Goal: Entertainment & Leisure: Consume media (video, audio)

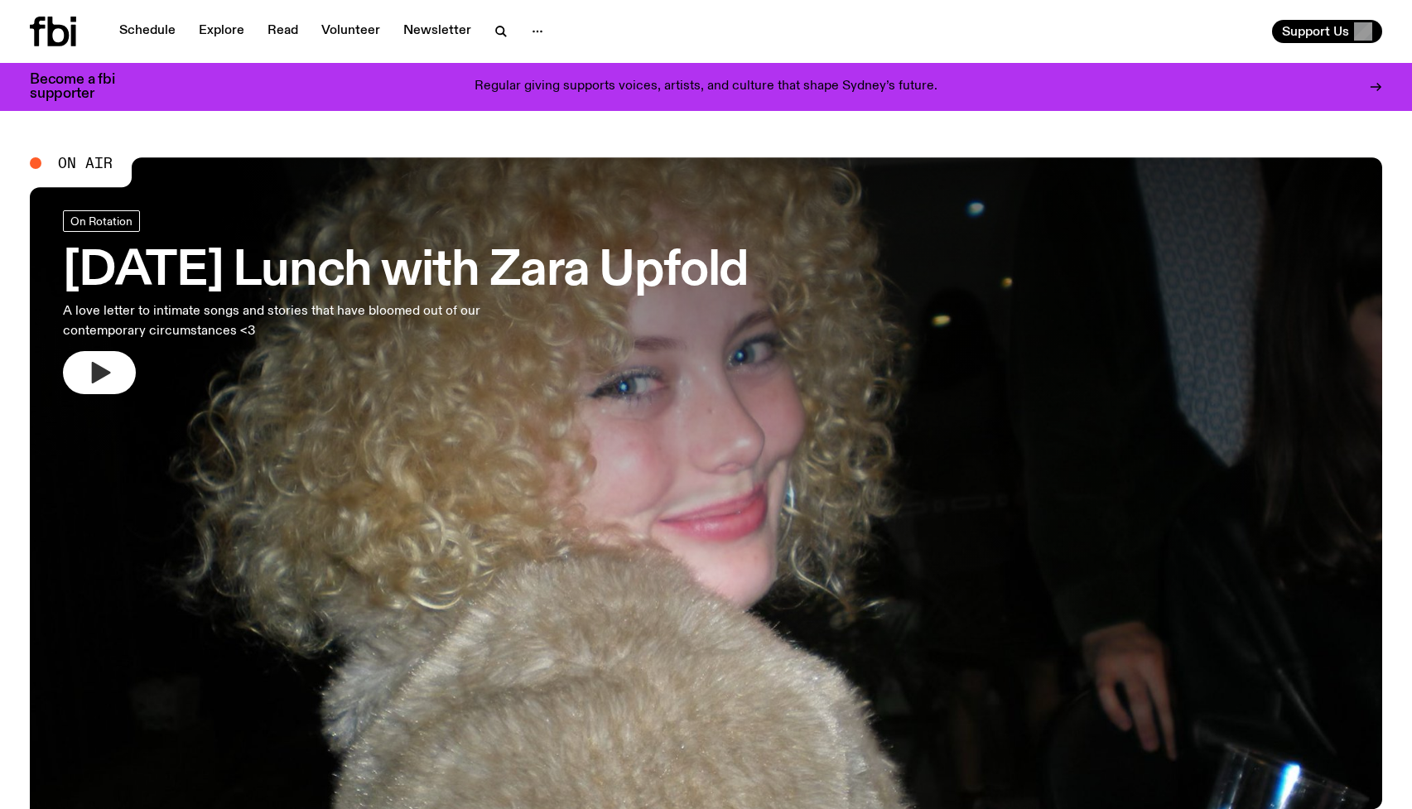
click at [95, 364] on icon "button" at bounding box center [101, 373] width 19 height 22
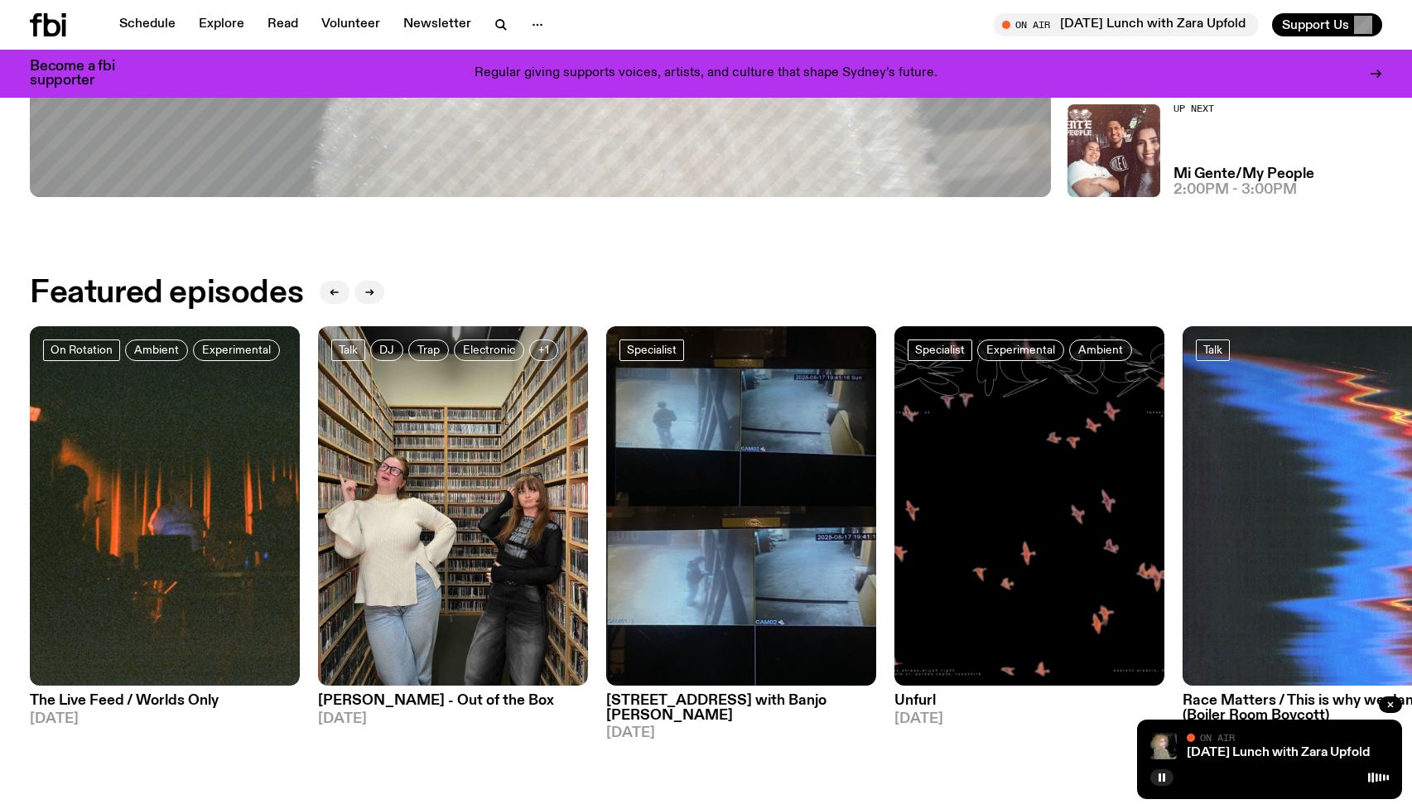
scroll to position [733, 0]
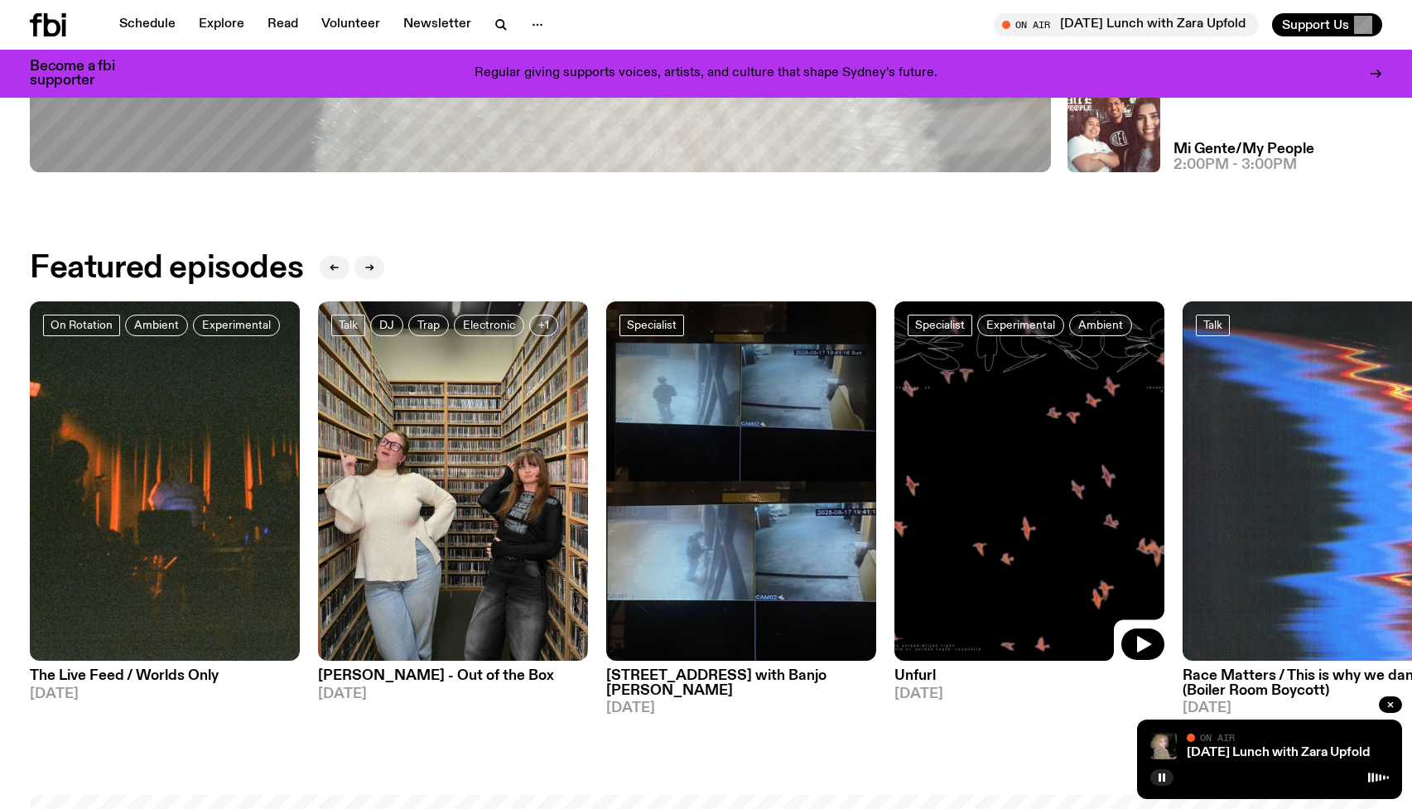
click at [1053, 471] on img at bounding box center [1030, 482] width 270 height 360
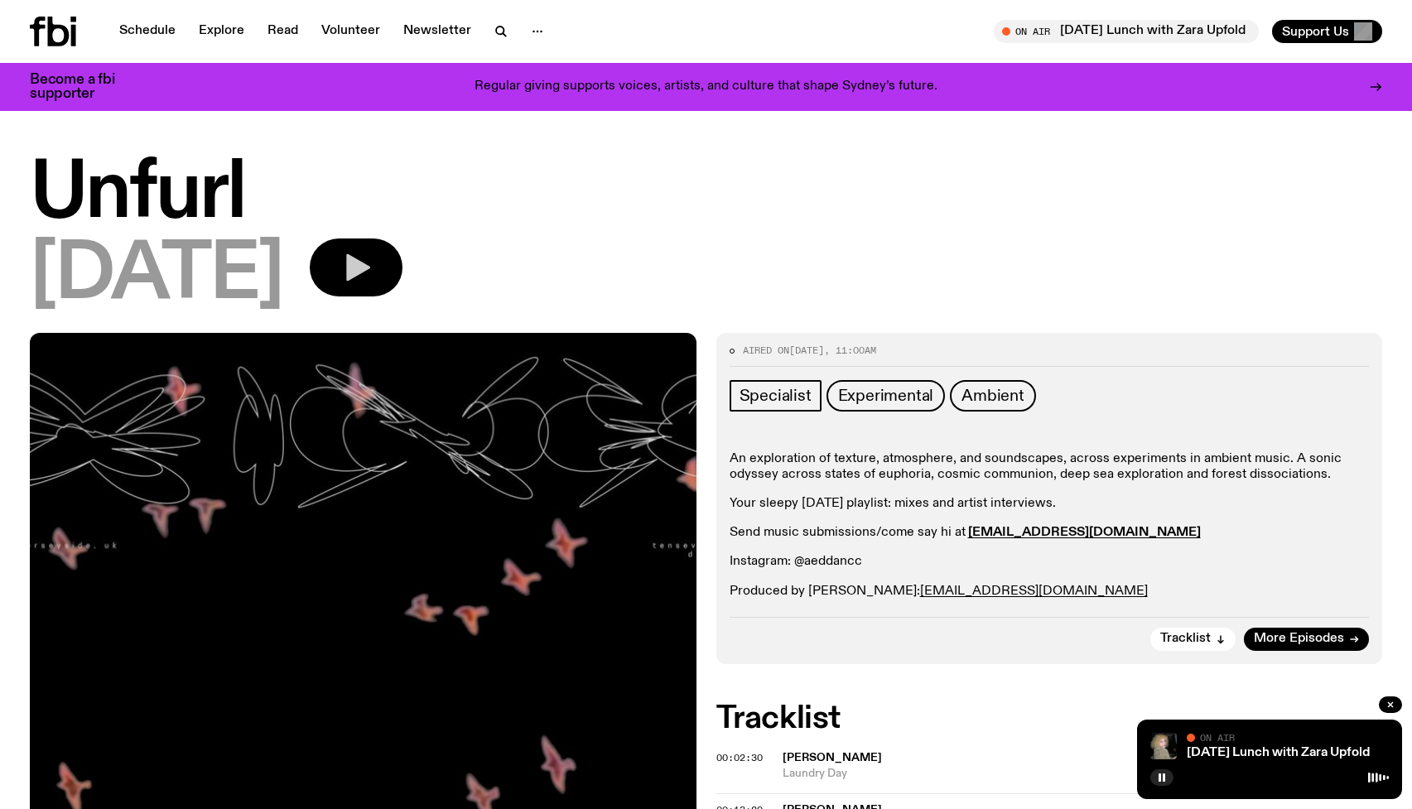
click at [373, 273] on icon "button" at bounding box center [356, 267] width 33 height 33
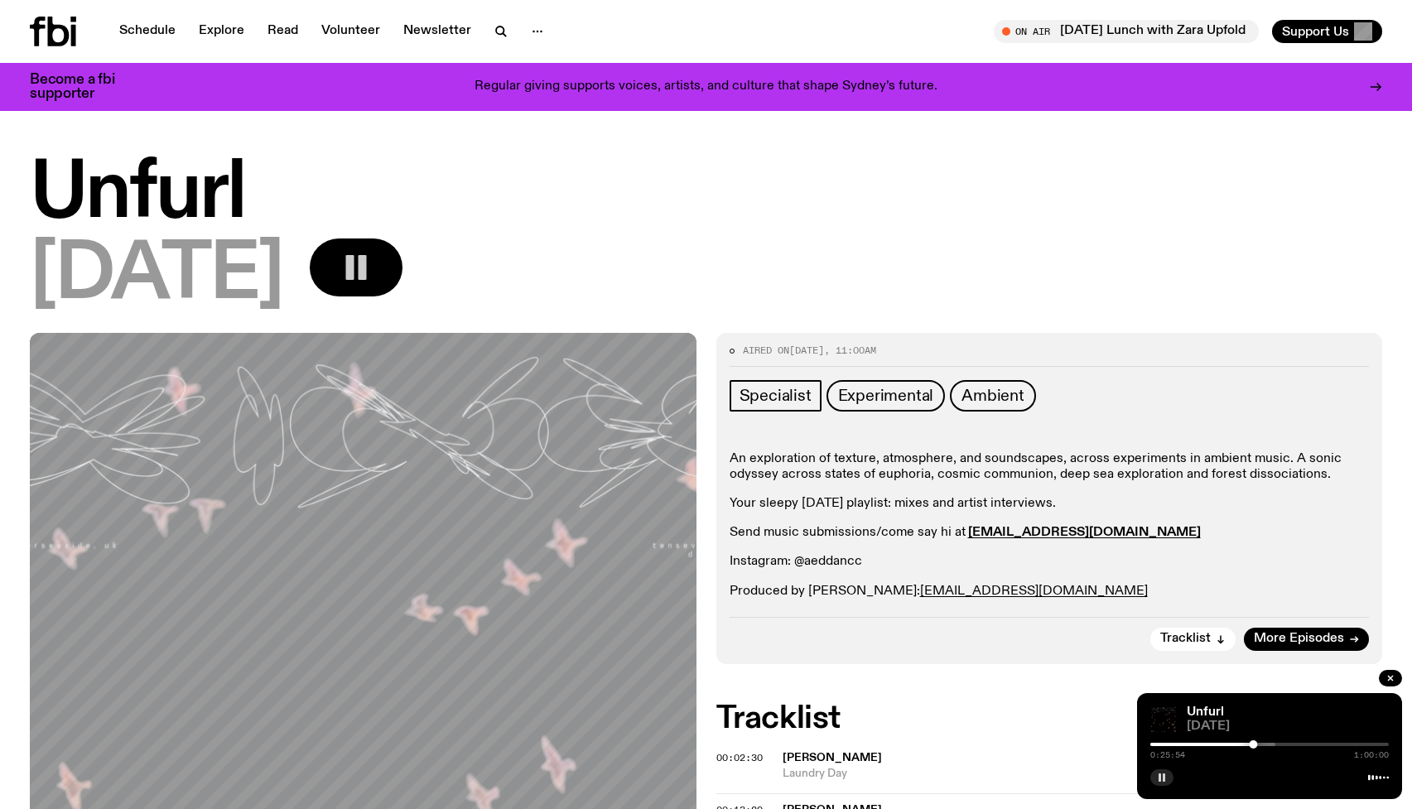
click at [1160, 779] on rect "button" at bounding box center [1160, 778] width 2 height 8
